Goal: Task Accomplishment & Management: Manage account settings

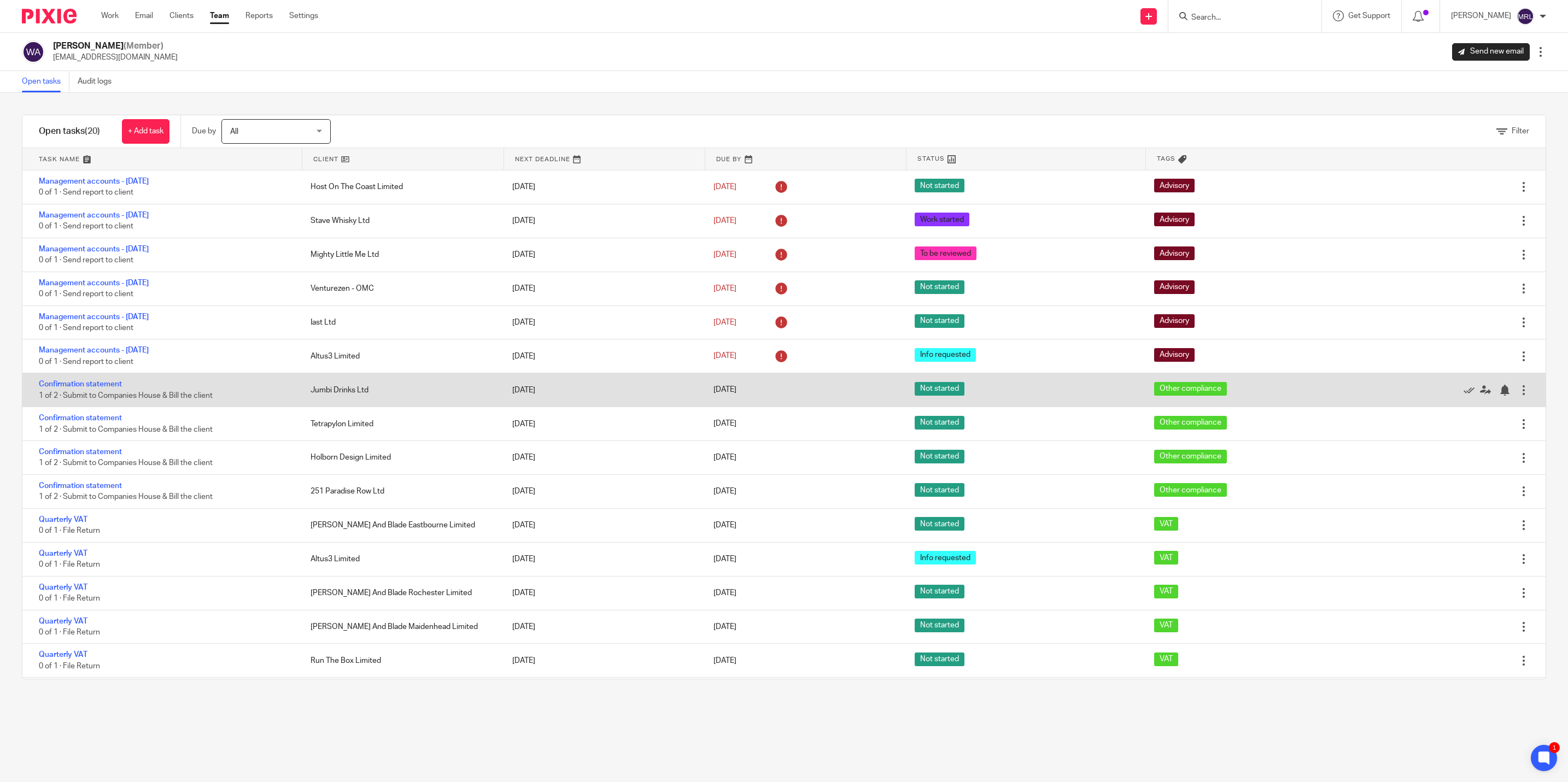
click at [300, 395] on div "Jumbi Drinks Ltd" at bounding box center [400, 390] width 201 height 22
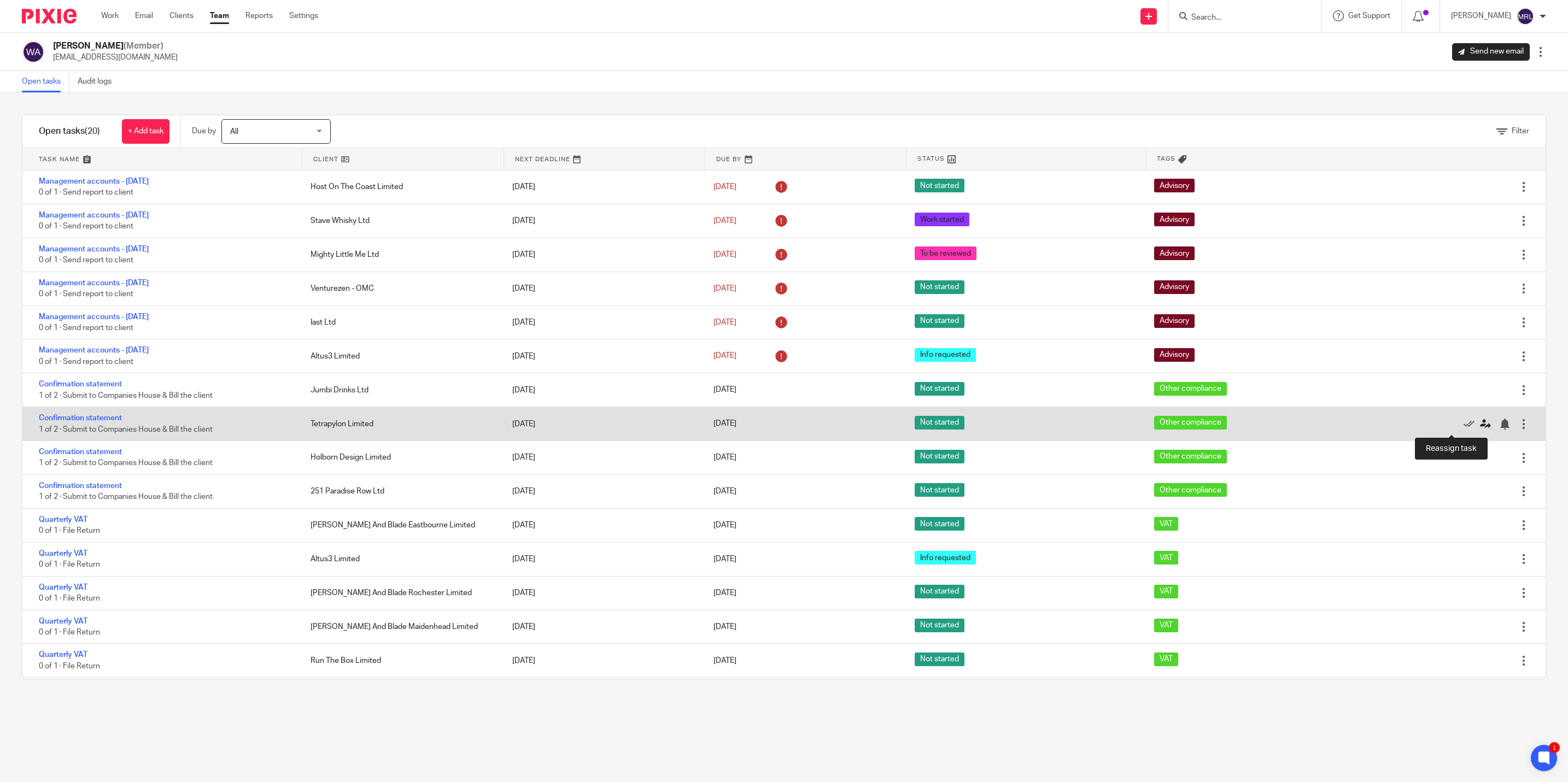
click at [1480, 426] on icon at bounding box center [1486, 424] width 11 height 11
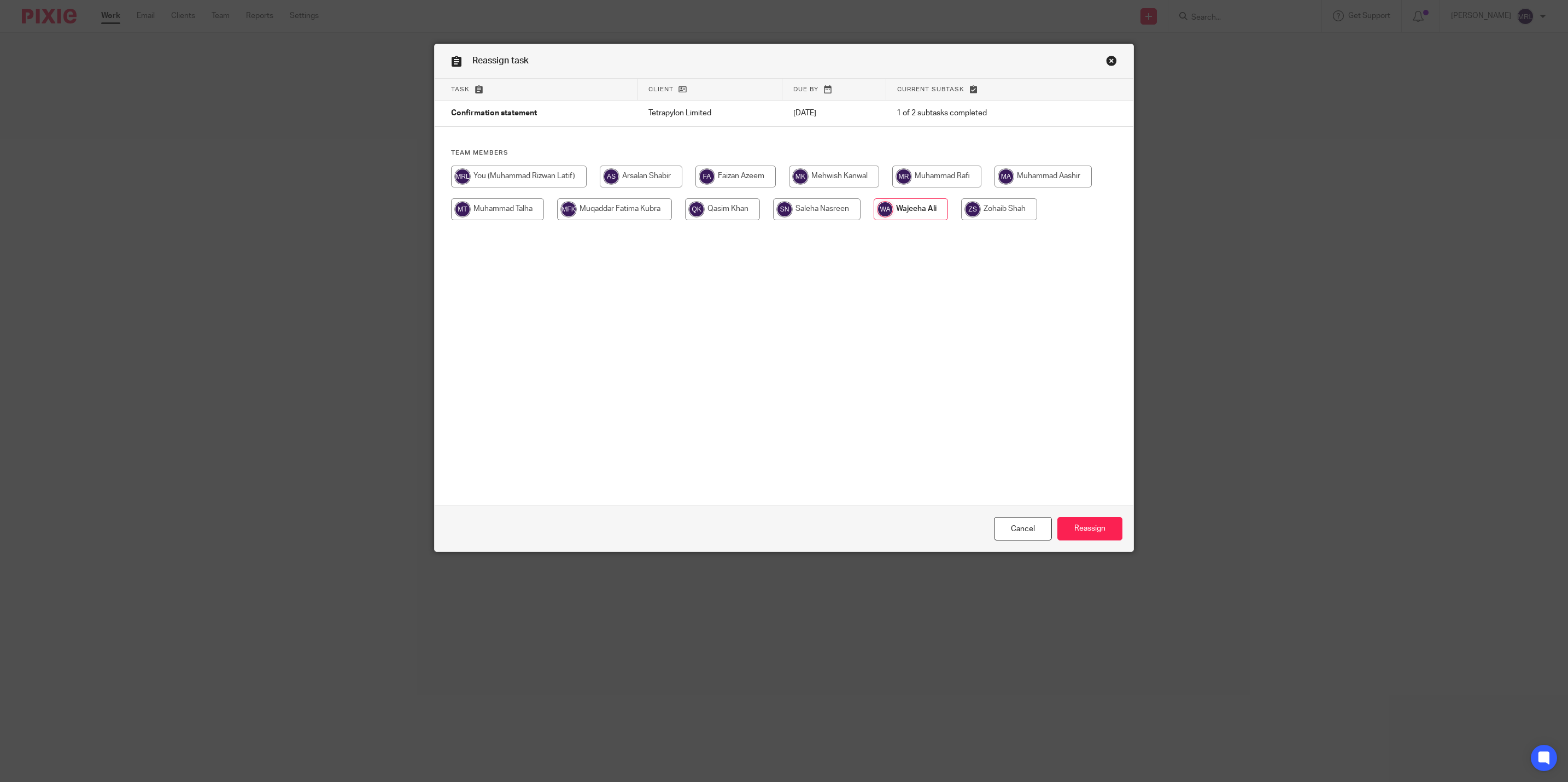
click at [712, 203] on input "radio" at bounding box center [722, 209] width 75 height 22
radio input "true"
click at [1094, 527] on input "Reassign" at bounding box center [1090, 528] width 65 height 23
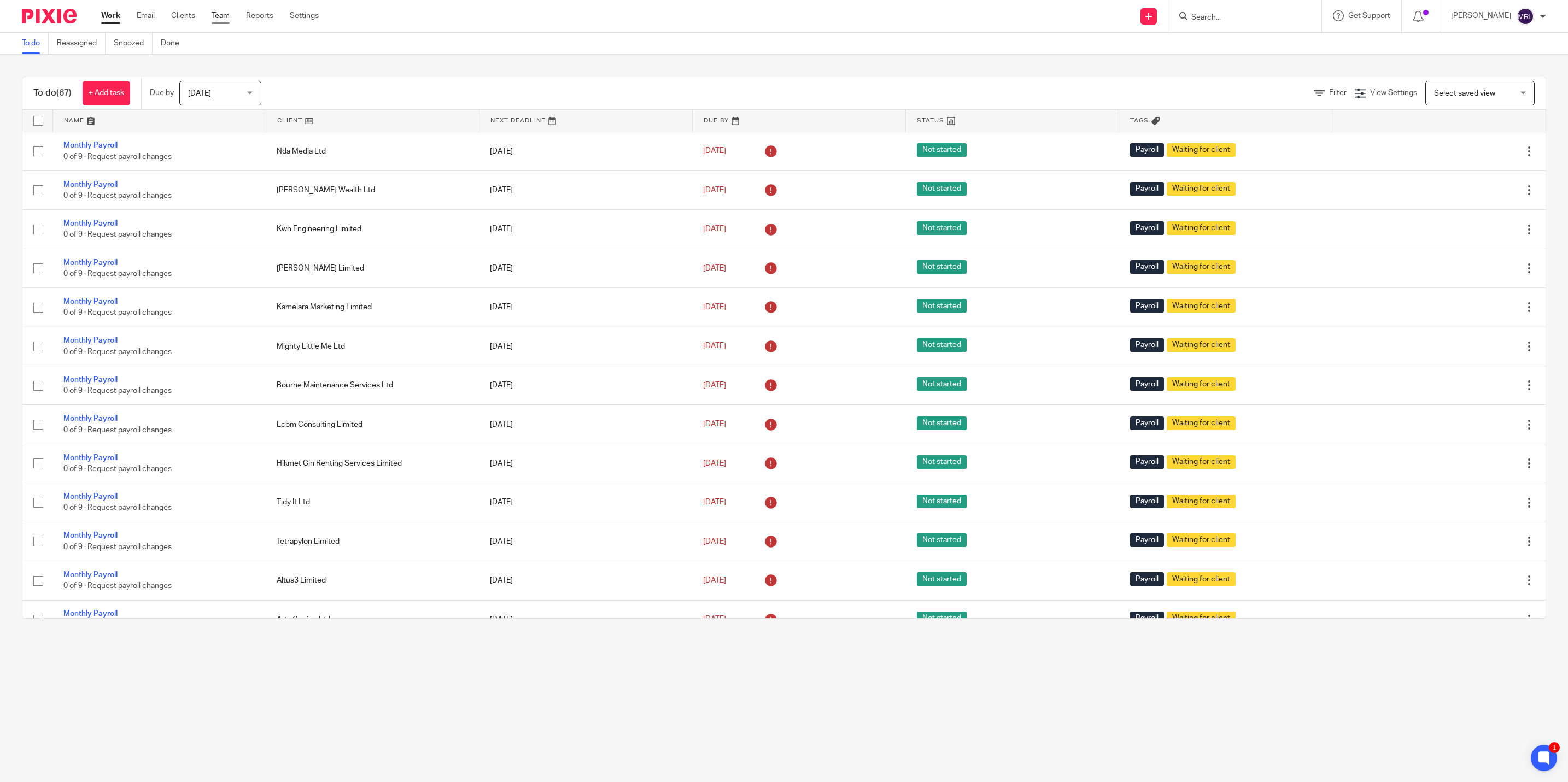
click at [212, 18] on link "Team" at bounding box center [221, 16] width 18 height 11
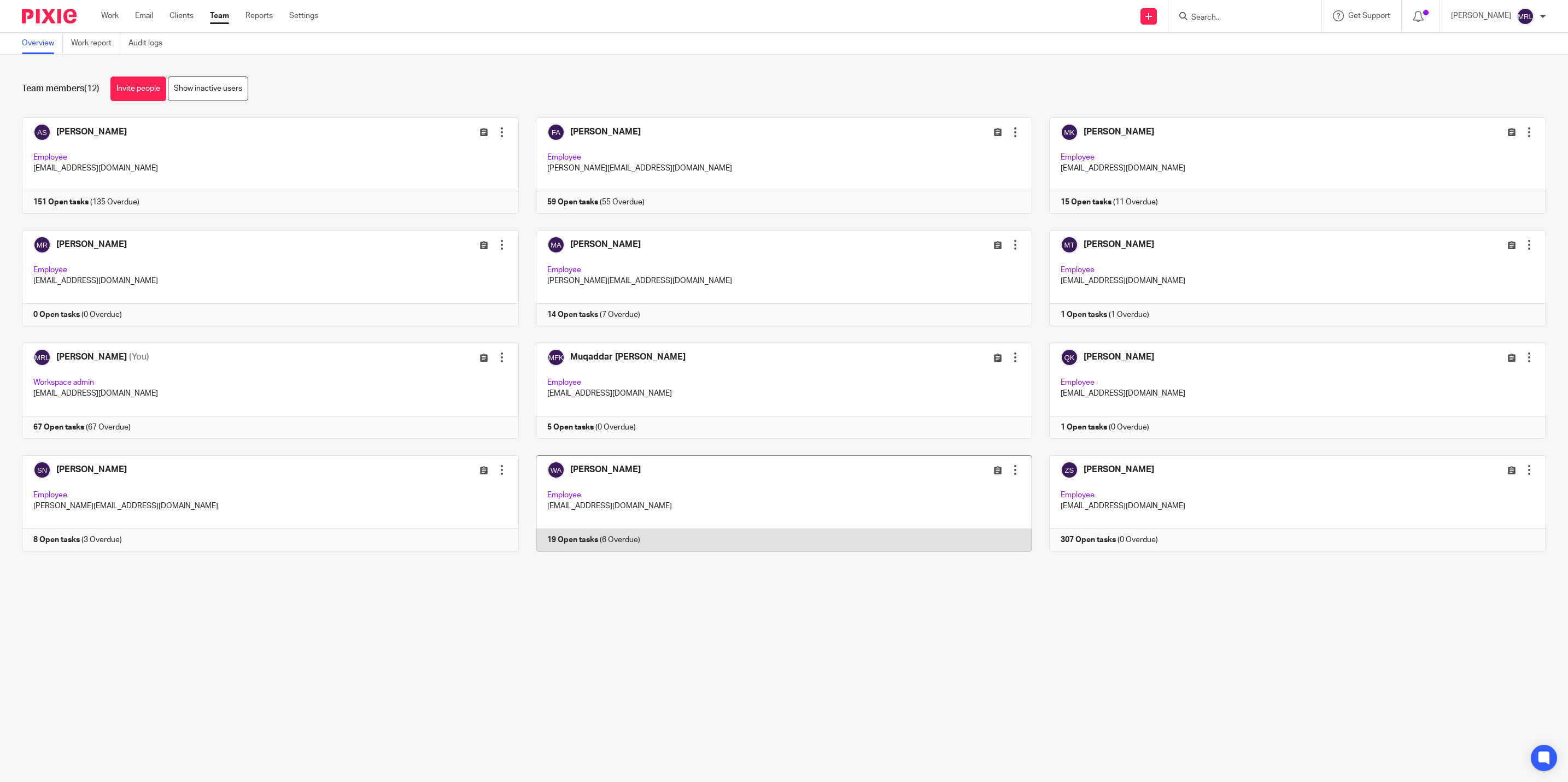
click at [632, 518] on link at bounding box center [775, 503] width 514 height 96
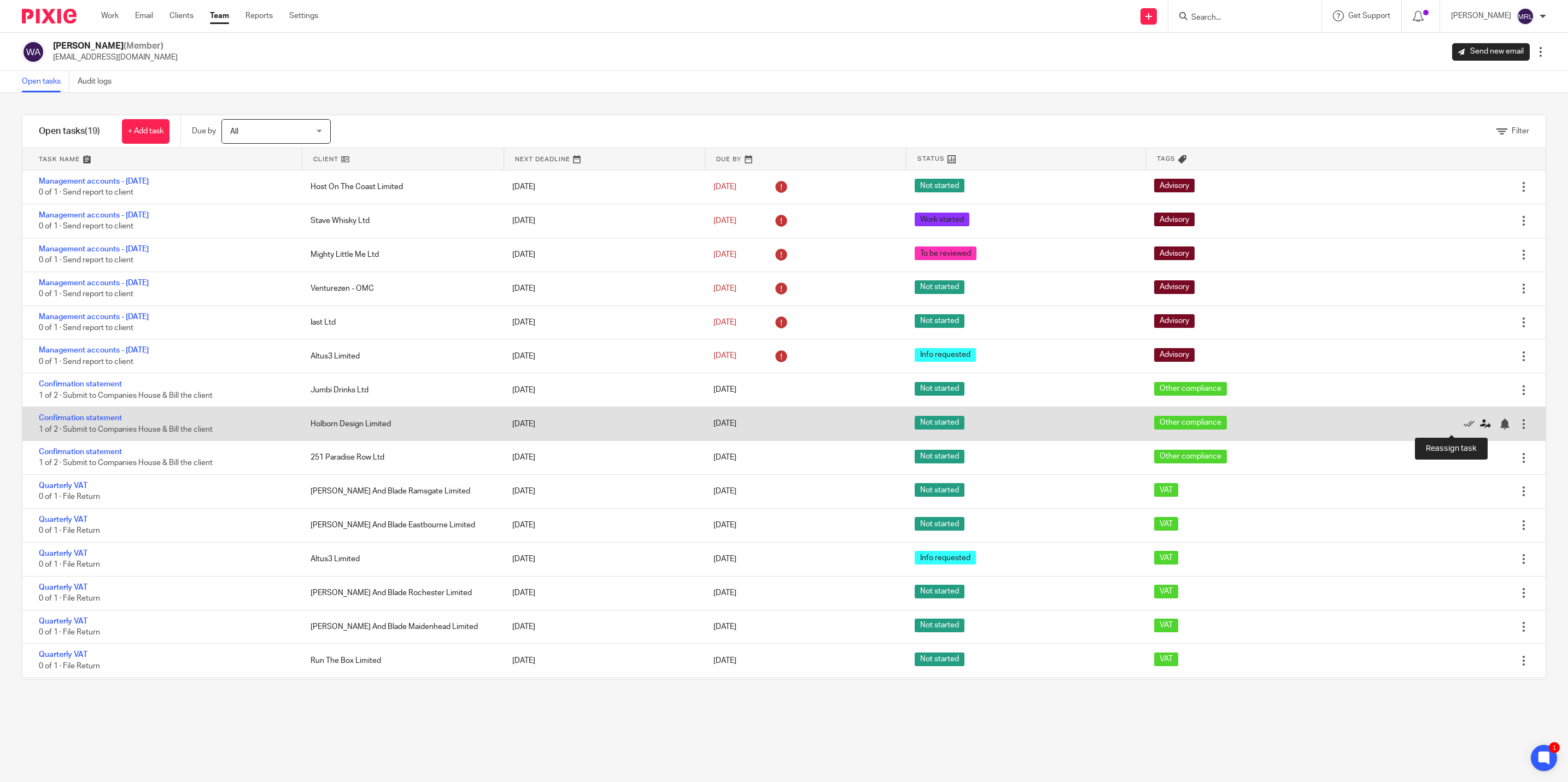
click at [1480, 426] on icon at bounding box center [1486, 424] width 11 height 11
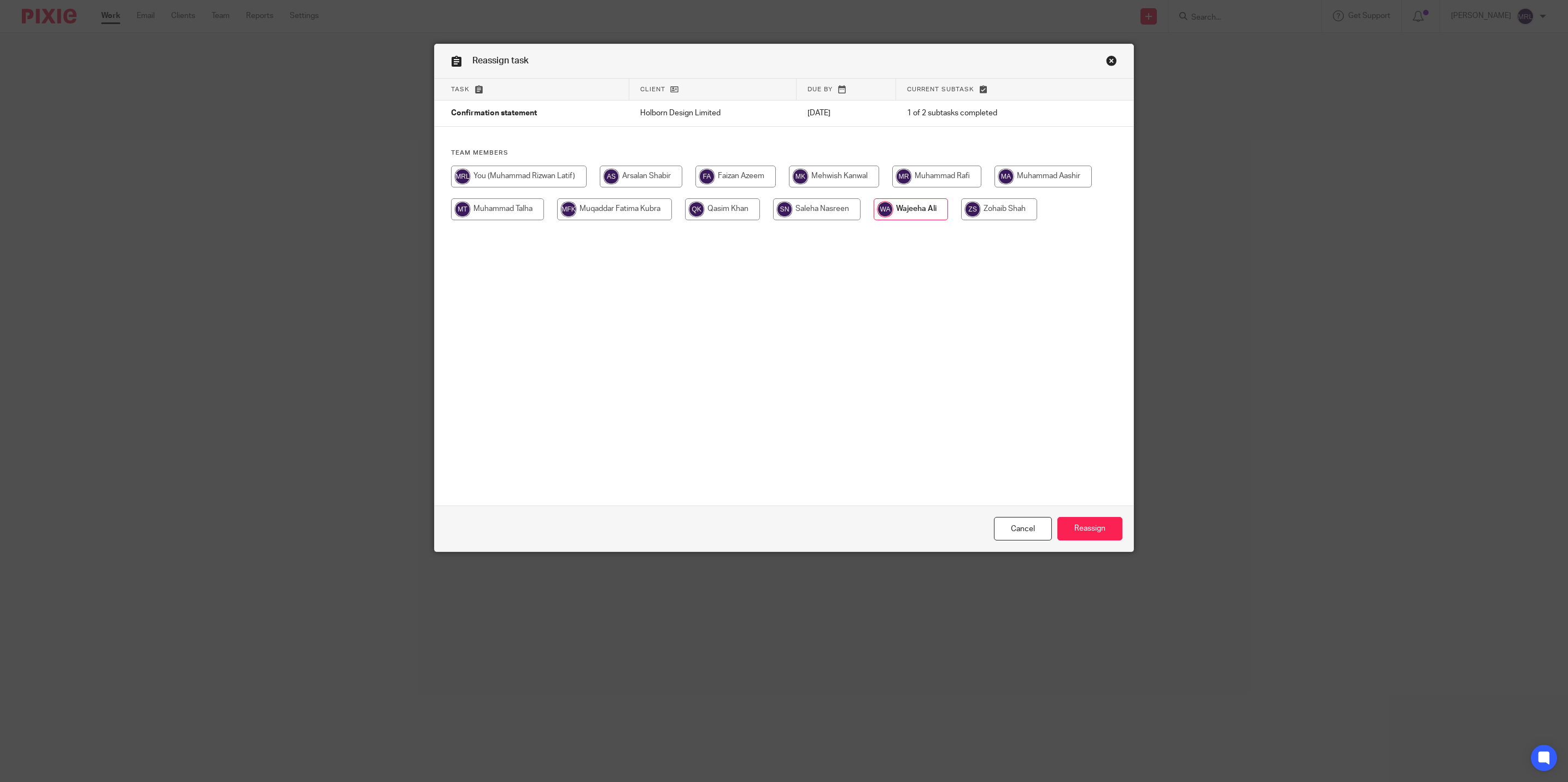
click at [712, 209] on input "radio" at bounding box center [722, 209] width 75 height 22
radio input "true"
click at [1061, 523] on input "Reassign" at bounding box center [1090, 528] width 65 height 23
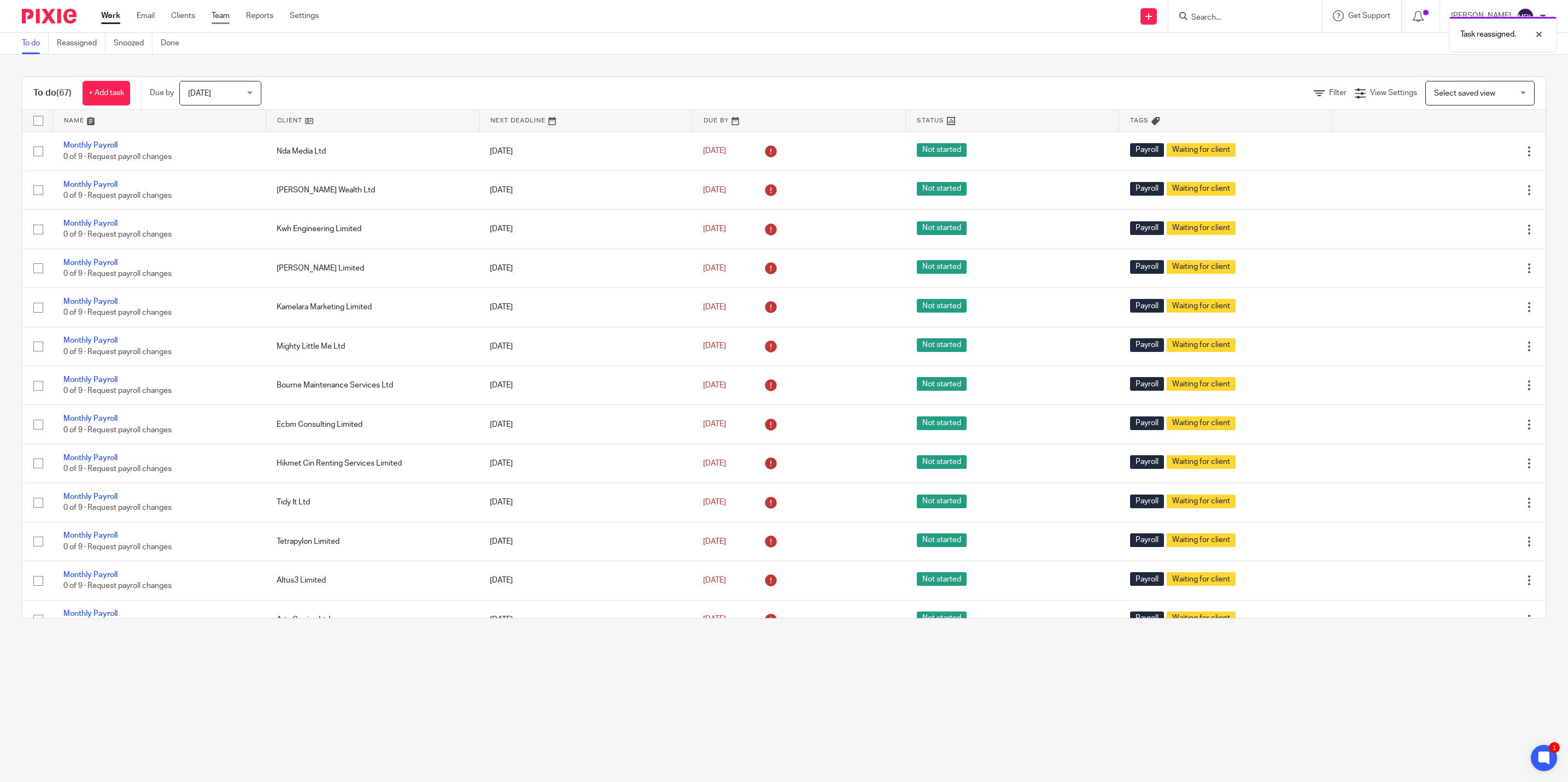
click at [212, 11] on link "Team" at bounding box center [221, 16] width 18 height 11
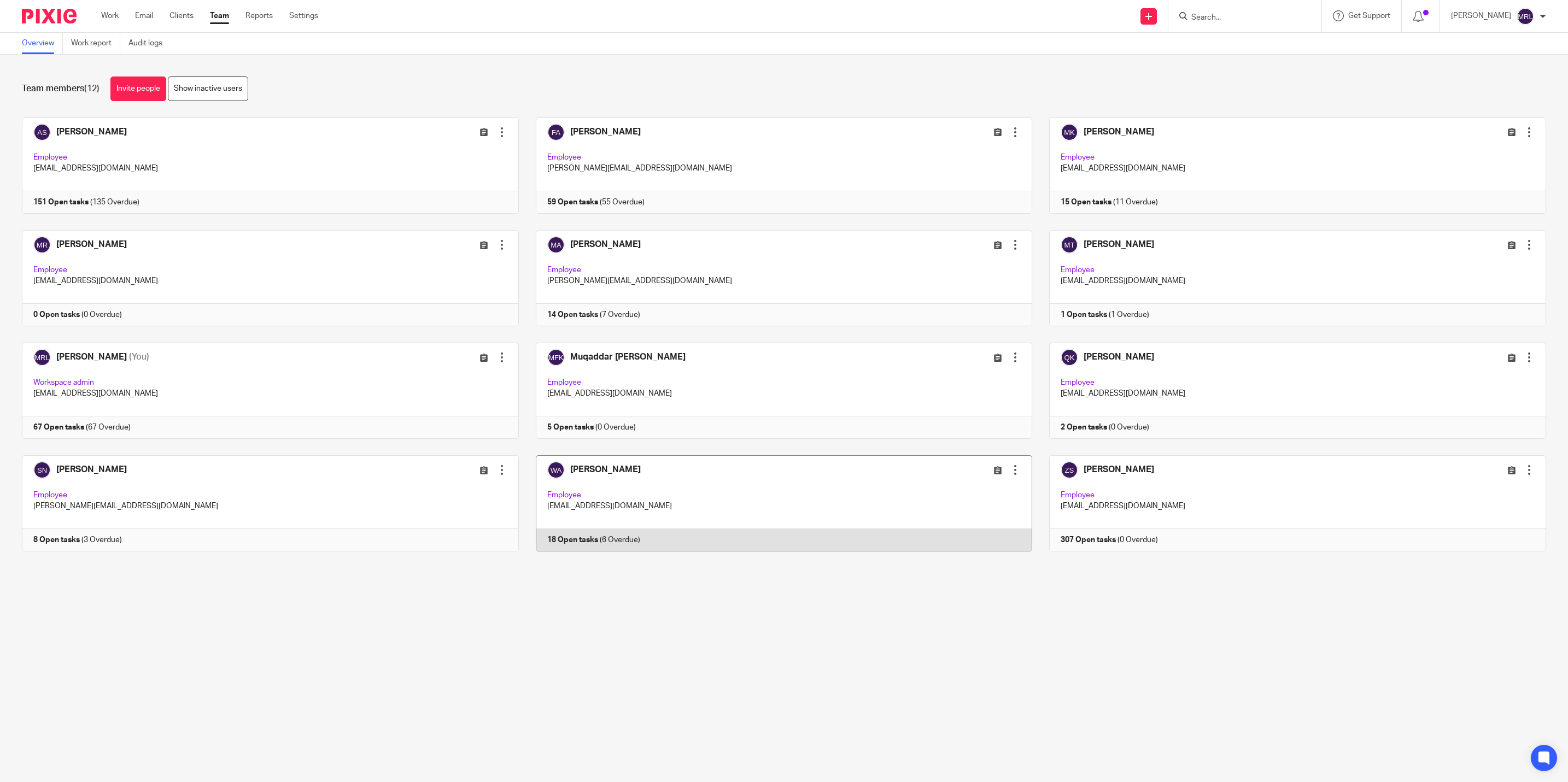
click at [732, 492] on link at bounding box center [775, 503] width 514 height 96
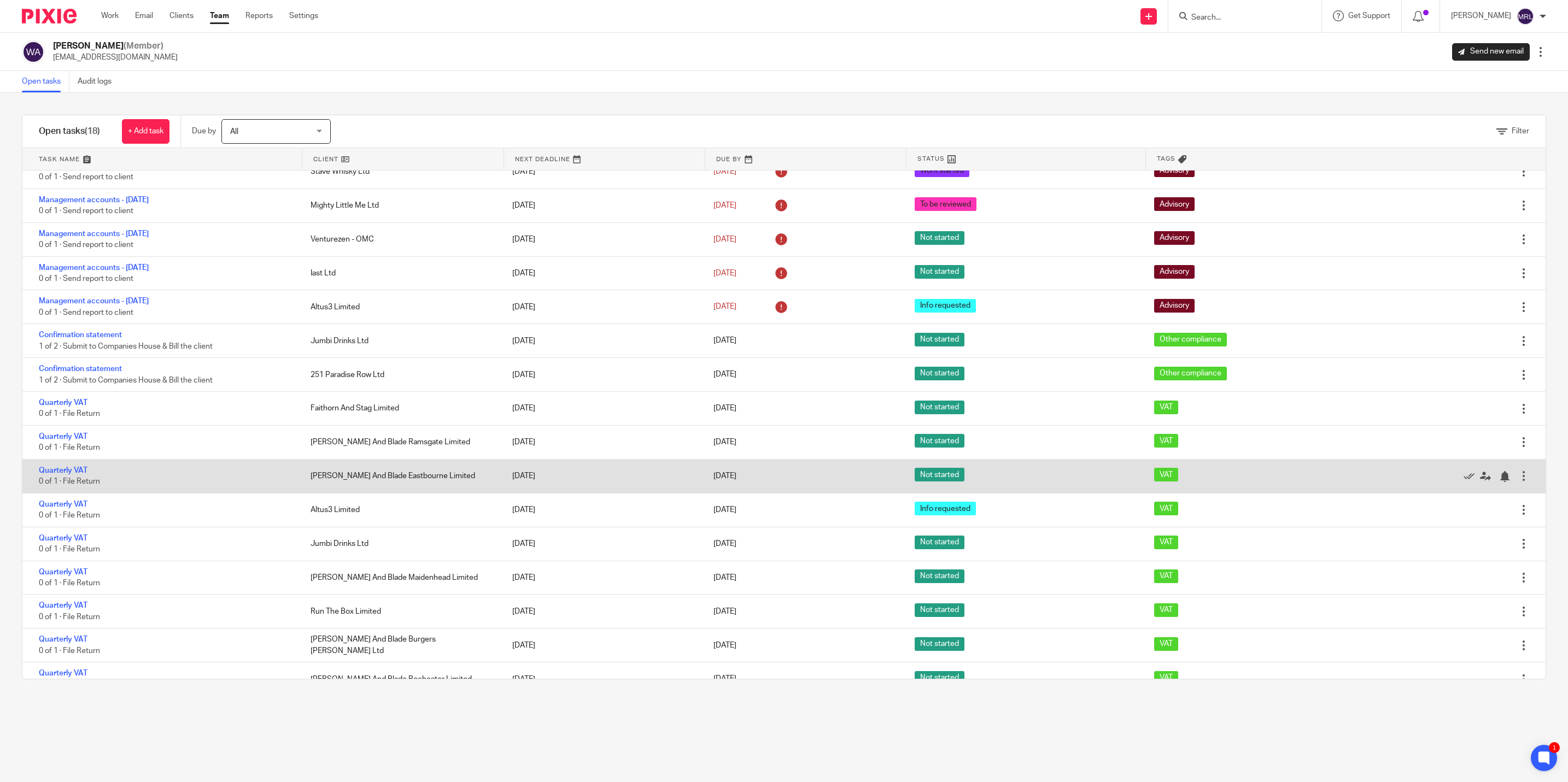
scroll to position [23, 0]
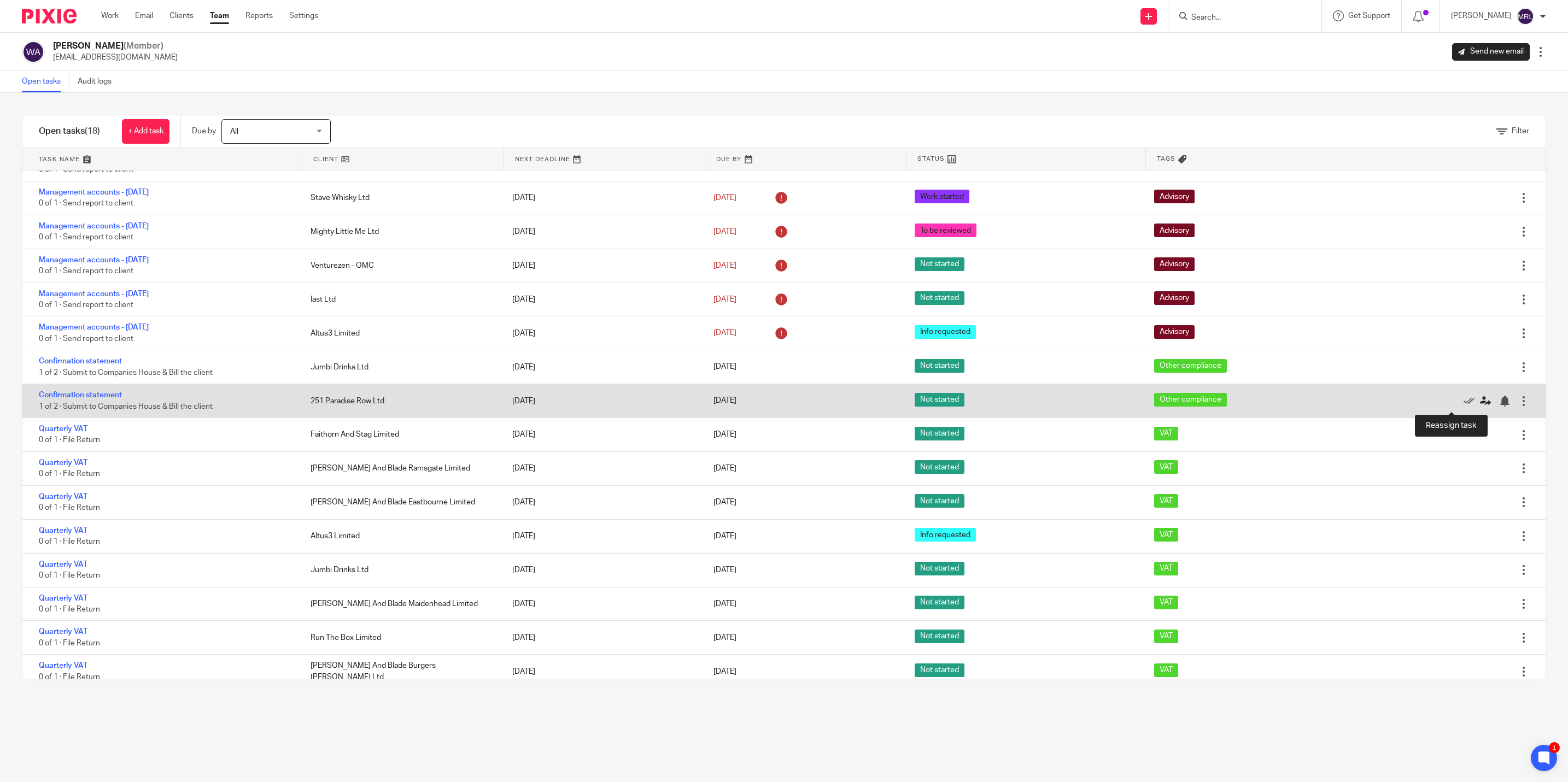
click at [1480, 402] on icon at bounding box center [1486, 402] width 11 height 11
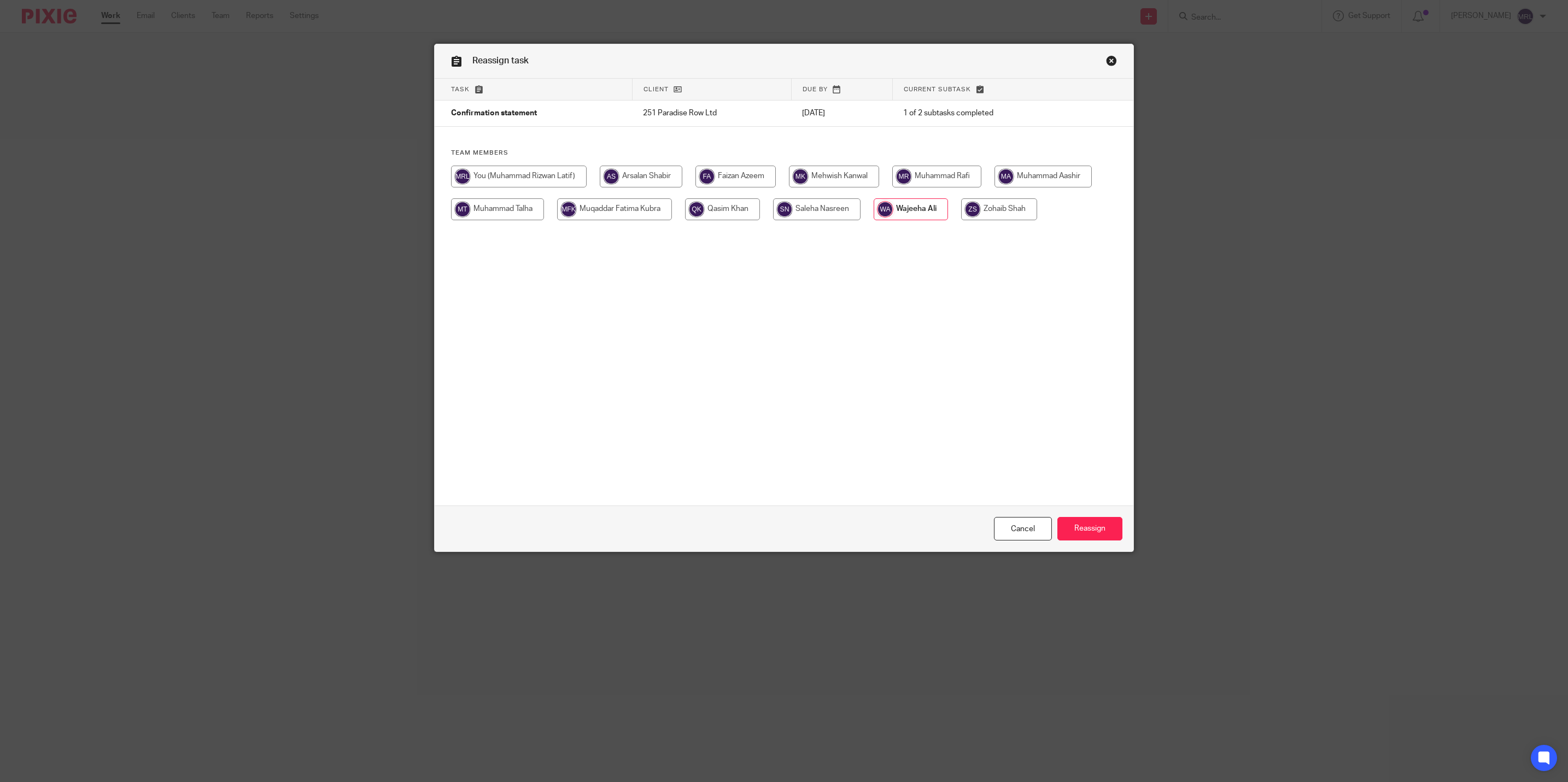
click at [729, 215] on input "radio" at bounding box center [722, 209] width 75 height 22
radio input "true"
click at [1064, 526] on input "Reassign" at bounding box center [1090, 528] width 65 height 23
